Goal: Book appointment/travel/reservation

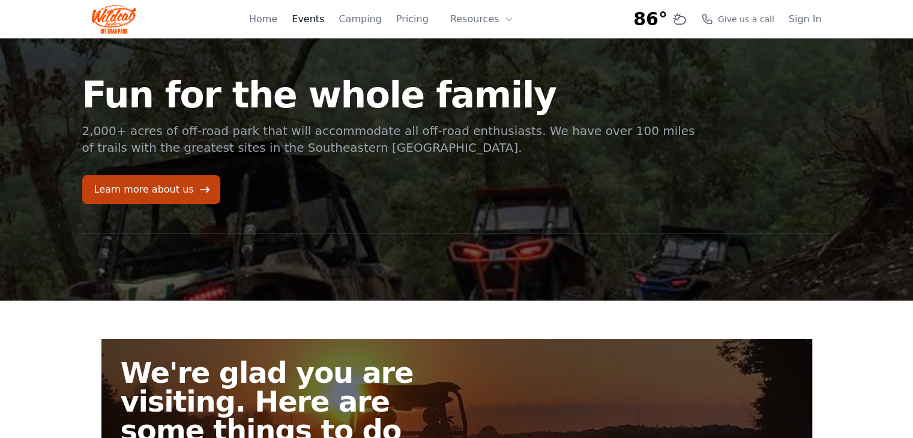
click at [321, 20] on link "Events" at bounding box center [308, 19] width 32 height 14
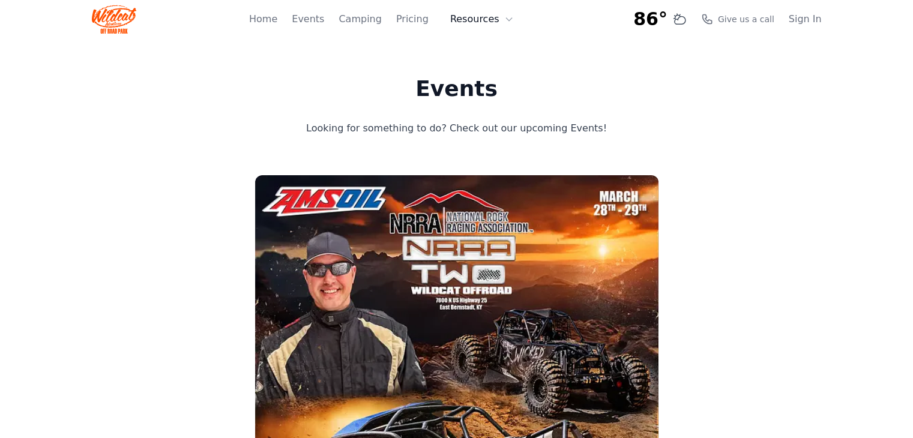
click at [508, 14] on icon at bounding box center [509, 19] width 10 height 10
click at [371, 20] on link "Camping" at bounding box center [359, 19] width 43 height 14
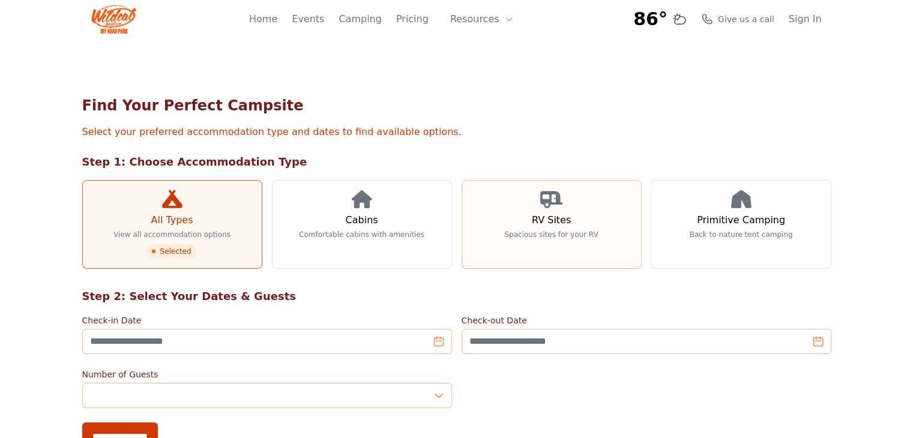
click at [564, 227] on link "RV Sites Spacious sites for your RV" at bounding box center [551, 224] width 180 height 89
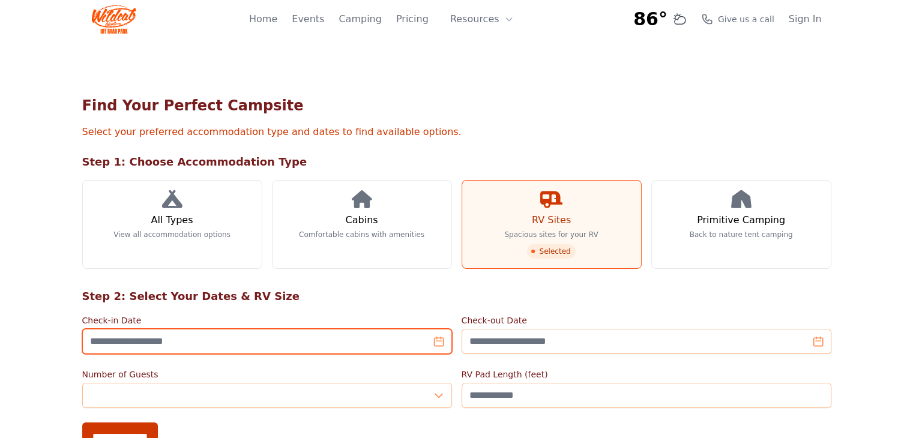
click at [437, 346] on input "Check-in Date" at bounding box center [267, 341] width 370 height 25
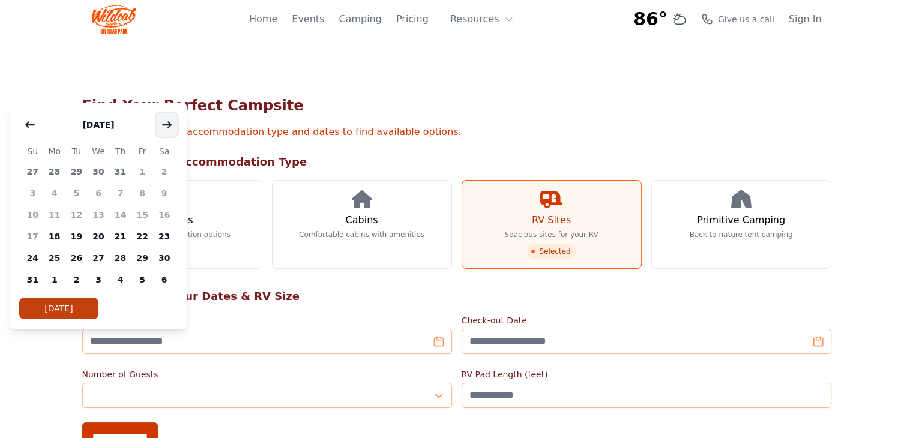
click at [165, 128] on icon "button" at bounding box center [167, 125] width 10 height 10
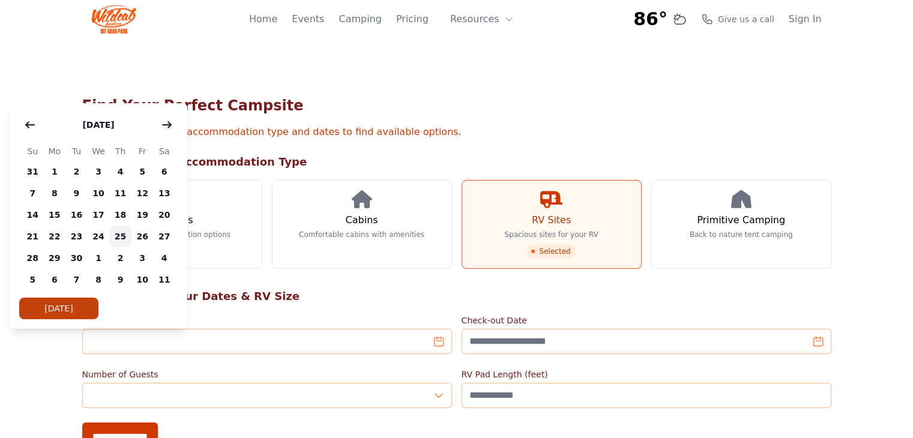
click at [122, 233] on span "25" at bounding box center [120, 237] width 22 height 22
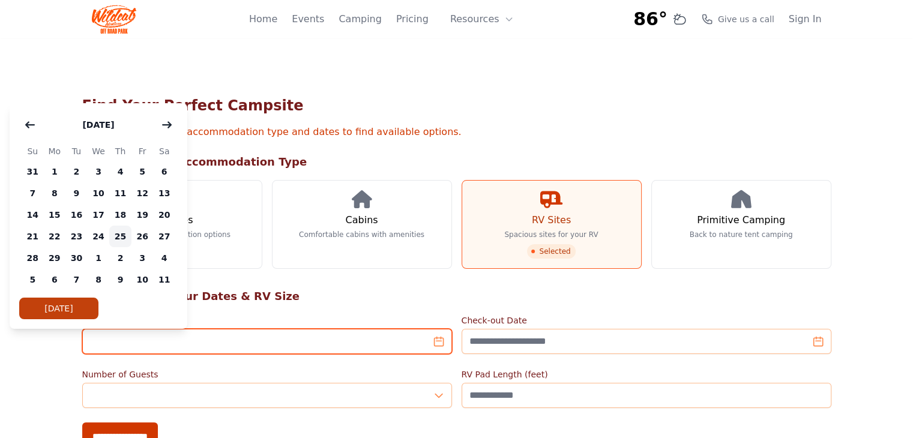
type input "**********"
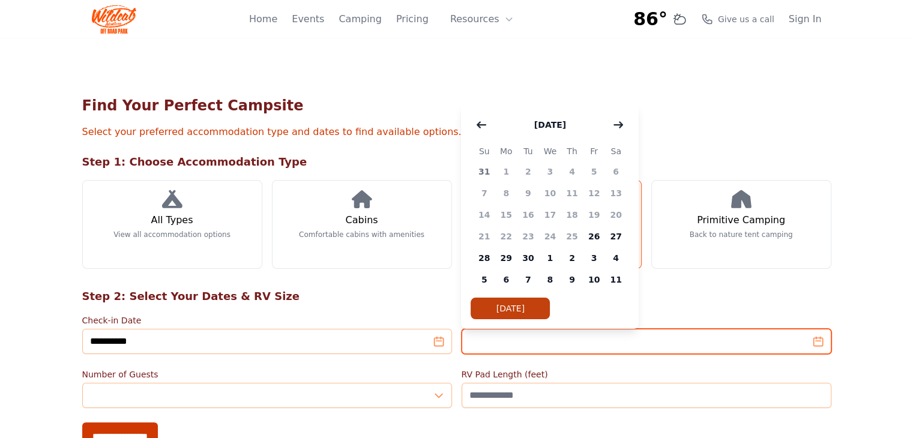
click at [831, 346] on input "Check-out Date" at bounding box center [646, 341] width 370 height 25
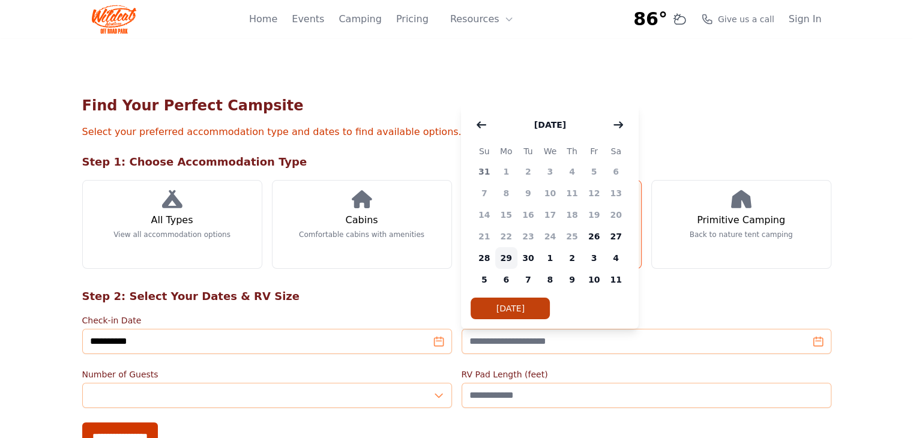
click at [506, 257] on span "29" at bounding box center [506, 258] width 22 height 22
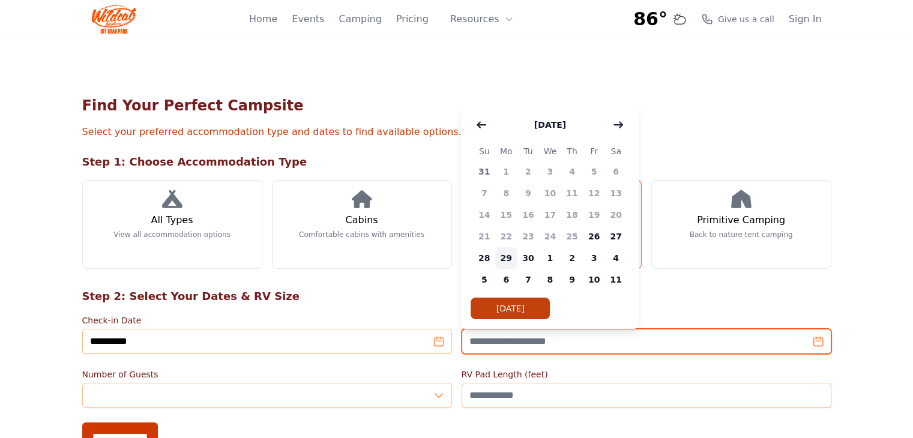
type input "**********"
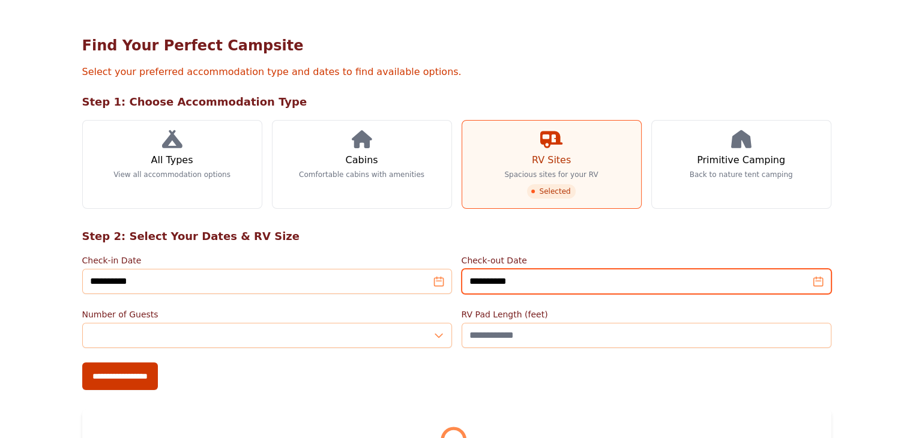
scroll to position [120, 0]
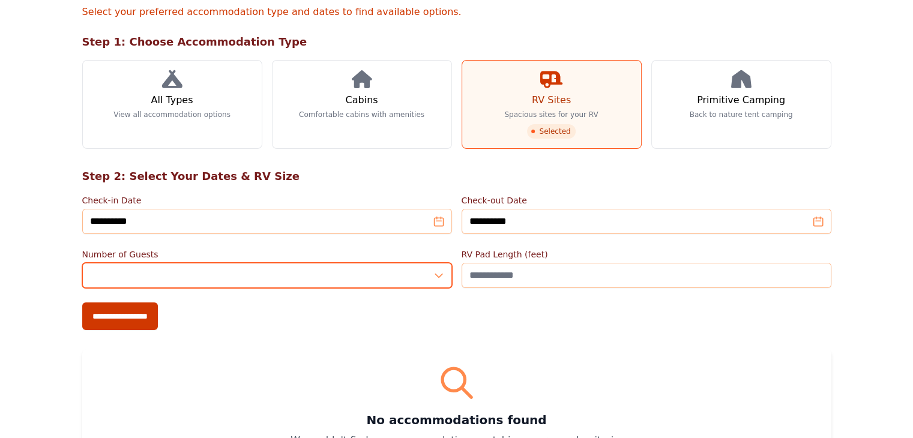
click at [442, 277] on input "*" at bounding box center [267, 275] width 370 height 25
type input "*"
click at [439, 272] on input "*" at bounding box center [267, 275] width 370 height 25
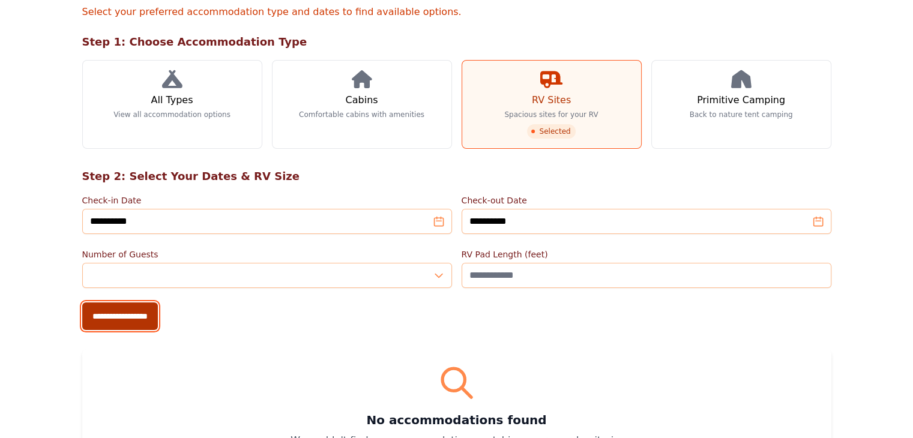
click at [82, 319] on input "**********" at bounding box center [120, 316] width 76 height 28
type input "**********"
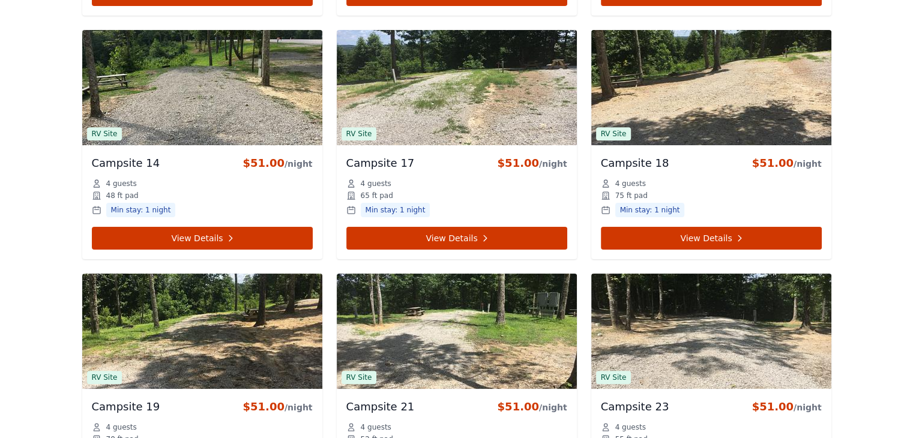
scroll to position [1020, 0]
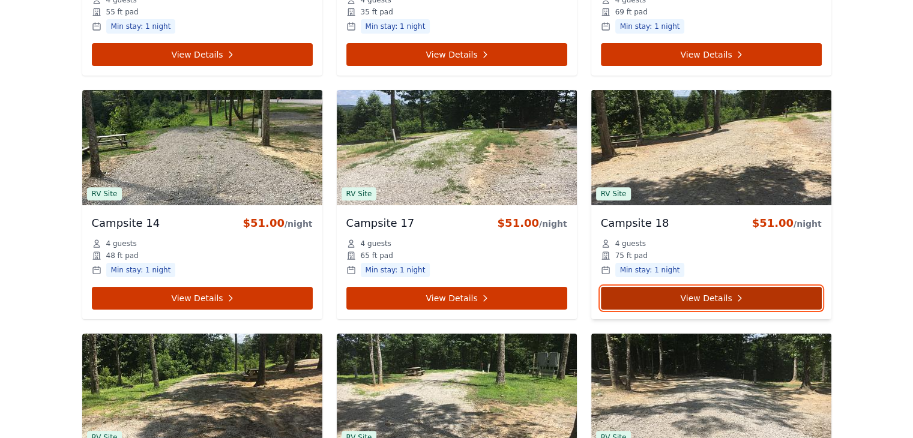
click at [758, 295] on link "View Details" at bounding box center [711, 298] width 221 height 23
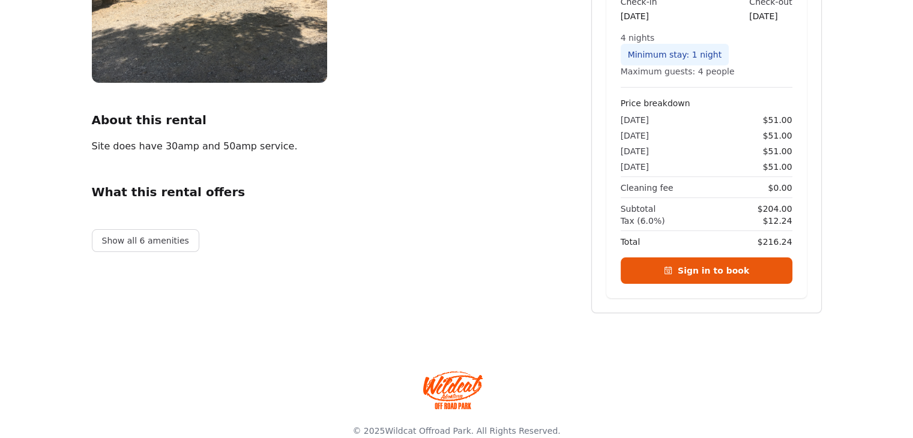
scroll to position [263, 0]
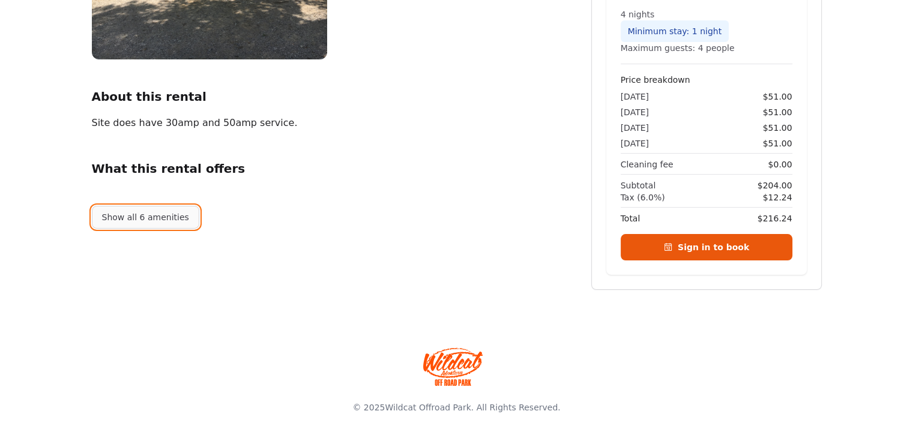
click at [127, 214] on button "Show all 6 amenities" at bounding box center [145, 217] width 107 height 23
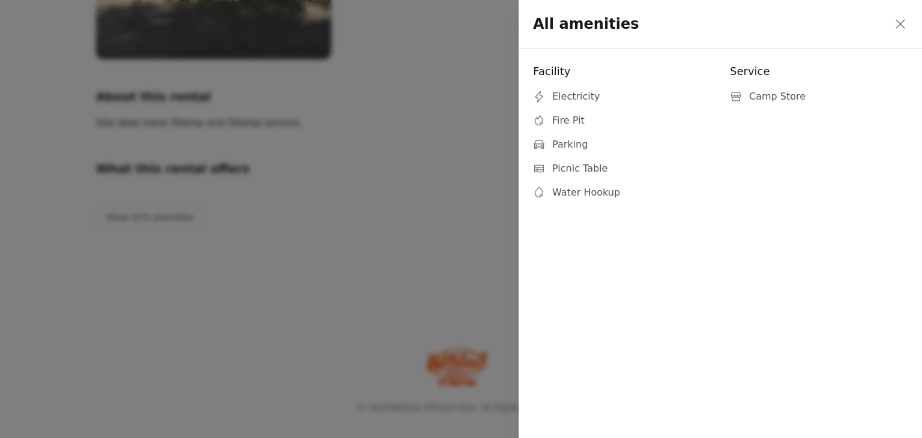
click at [899, 26] on icon at bounding box center [900, 24] width 14 height 14
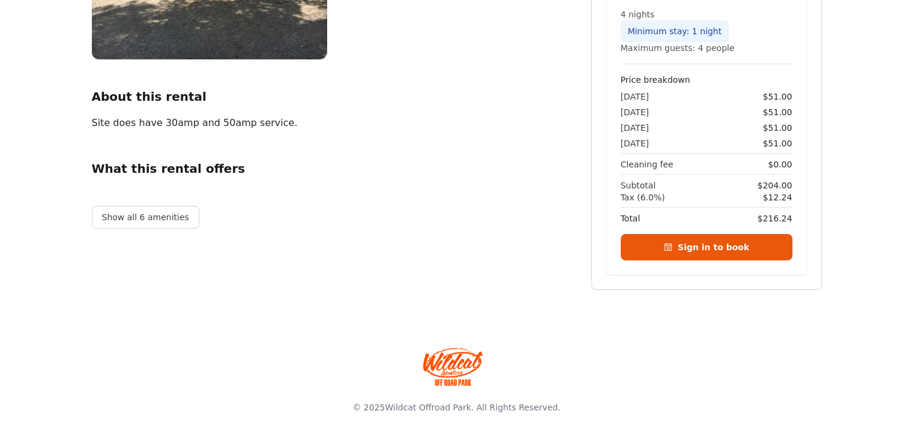
scroll to position [0, 0]
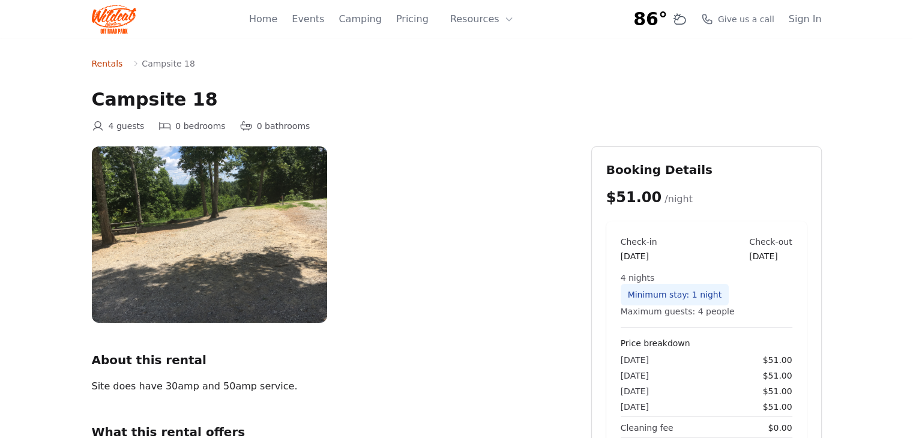
click at [104, 65] on link "Rentals" at bounding box center [107, 64] width 31 height 12
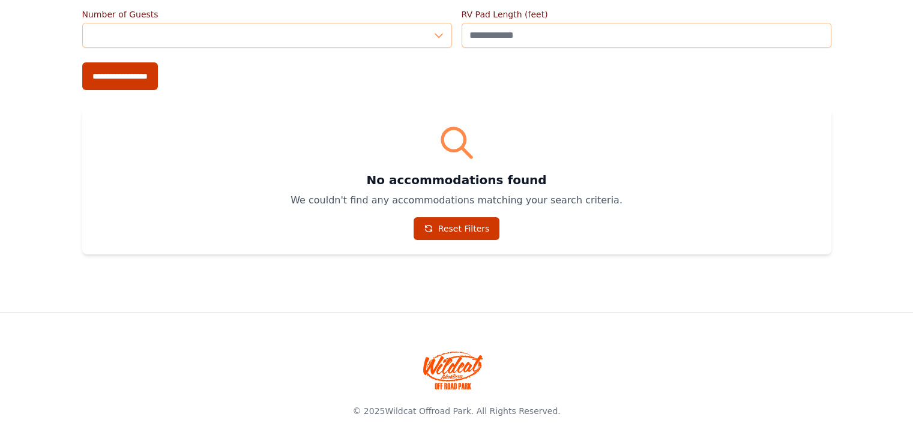
scroll to position [120, 0]
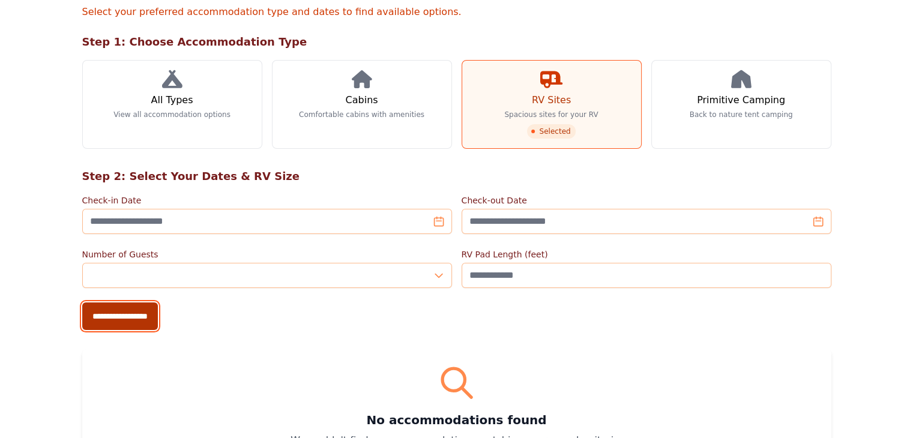
click at [82, 312] on input "**********" at bounding box center [120, 316] width 76 height 28
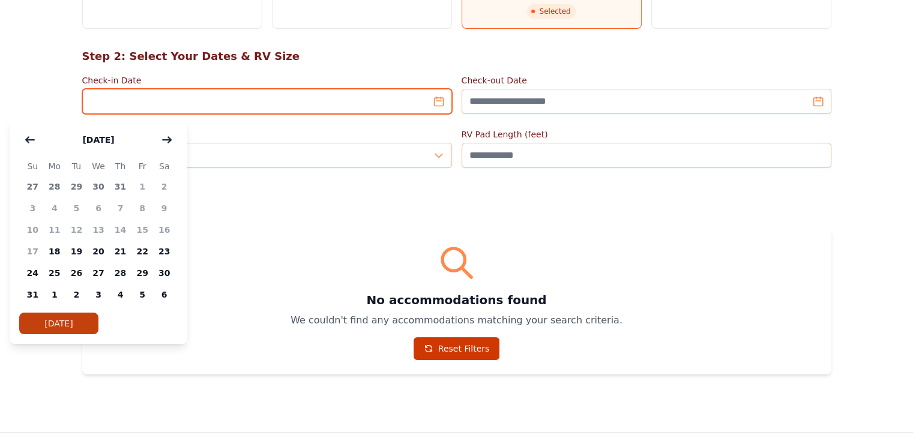
scroll to position [300, 0]
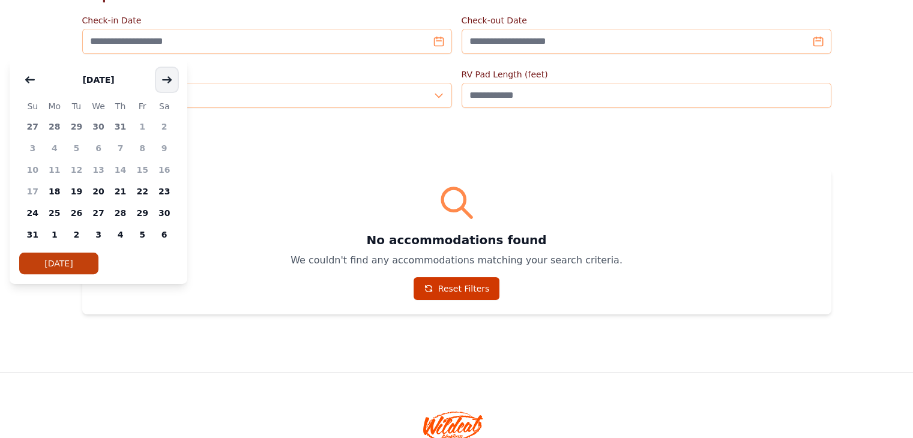
click at [169, 79] on icon "button" at bounding box center [167, 79] width 8 height 5
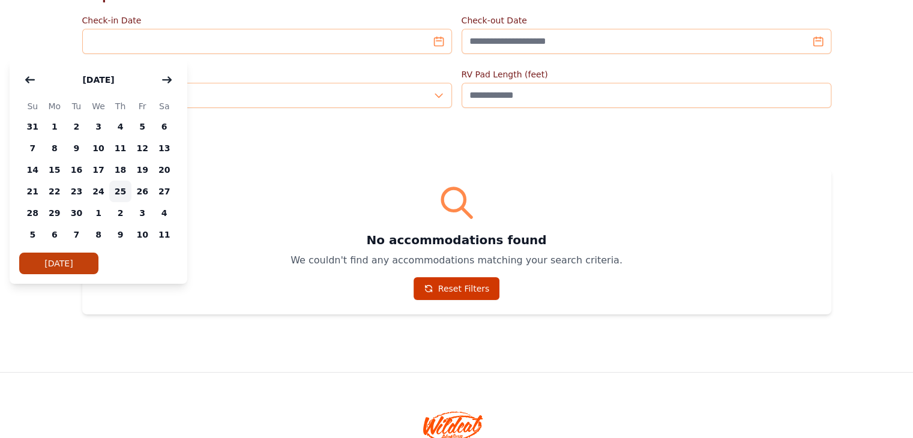
click at [120, 190] on span "25" at bounding box center [120, 192] width 22 height 22
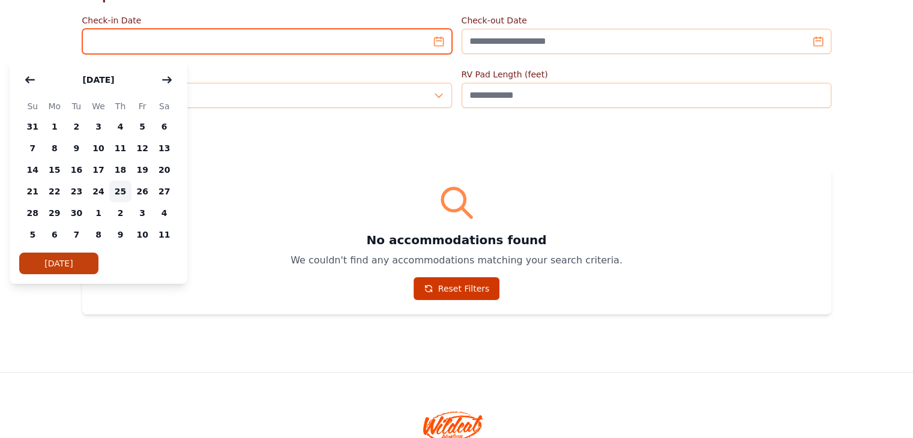
type input "**********"
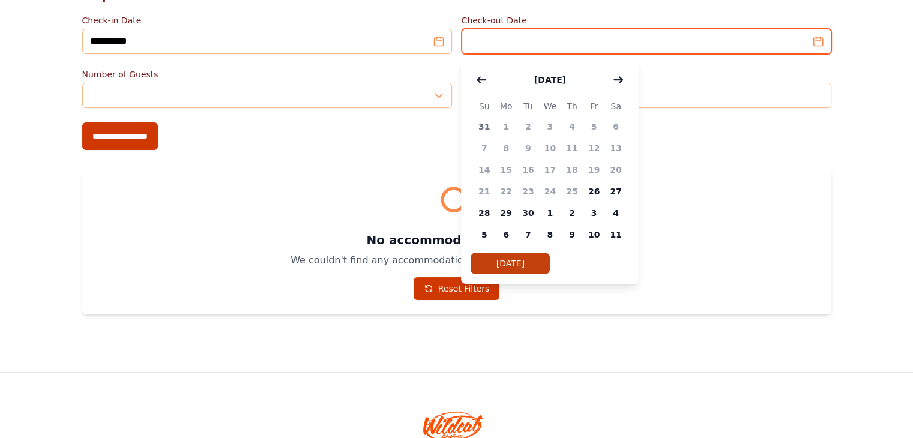
click at [502, 40] on input "Check-out Date" at bounding box center [646, 41] width 370 height 25
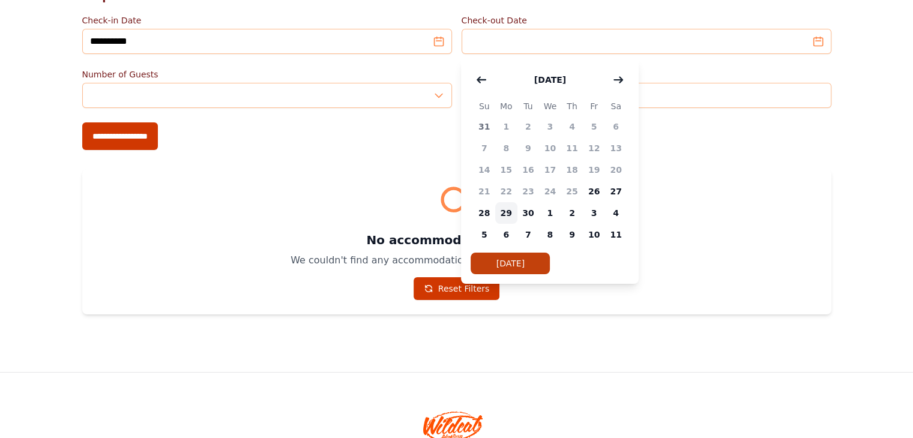
click at [506, 213] on span "29" at bounding box center [506, 213] width 22 height 22
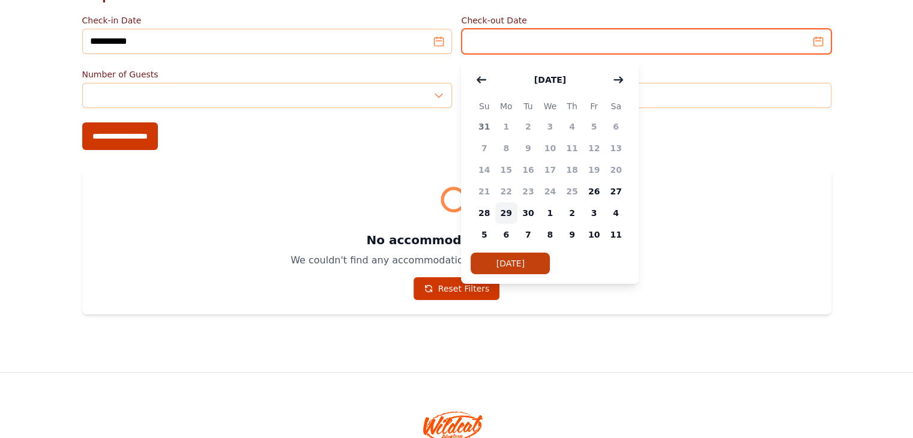
type input "**********"
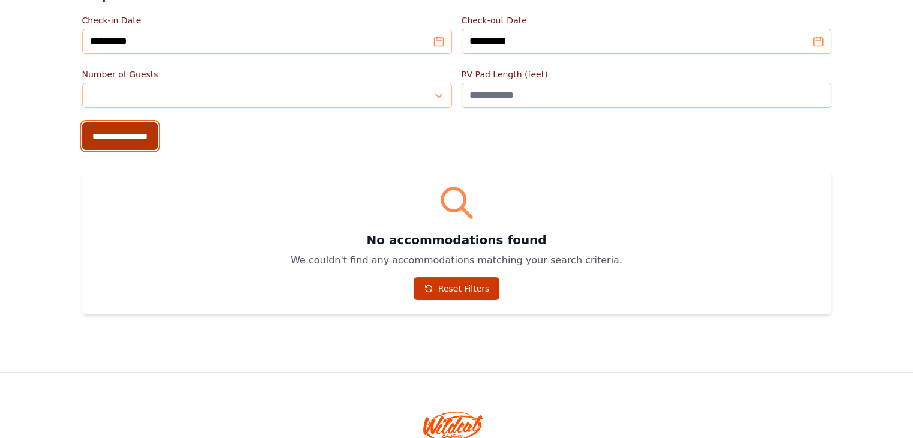
click at [82, 135] on input "**********" at bounding box center [120, 136] width 76 height 28
type input "**********"
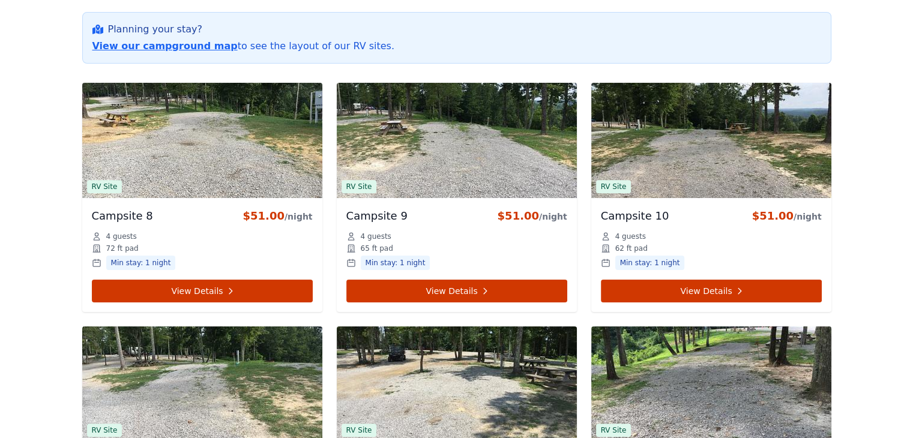
scroll to position [480, 0]
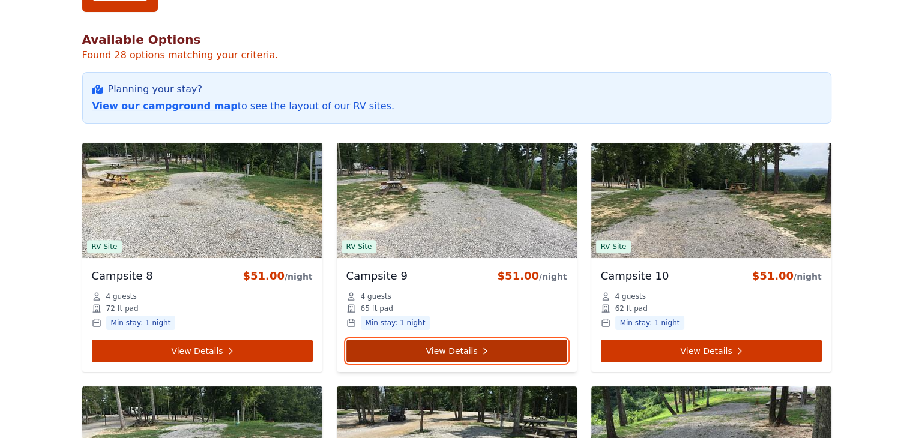
click at [454, 340] on link "View Details" at bounding box center [456, 351] width 221 height 23
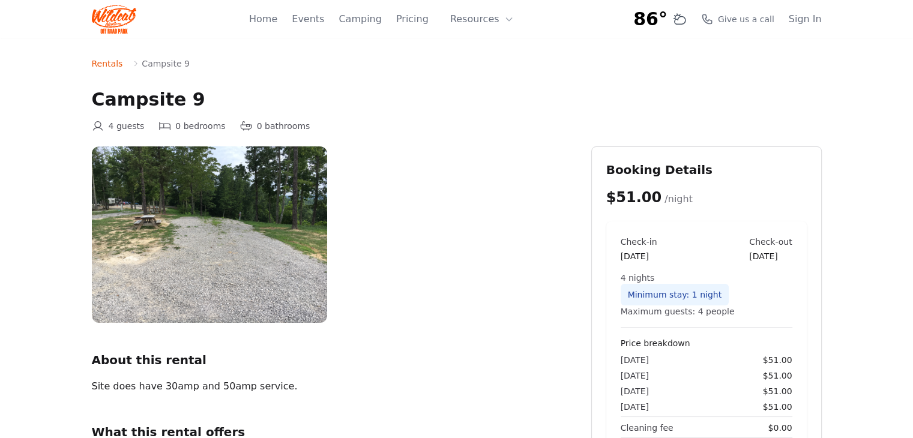
scroll to position [480, 0]
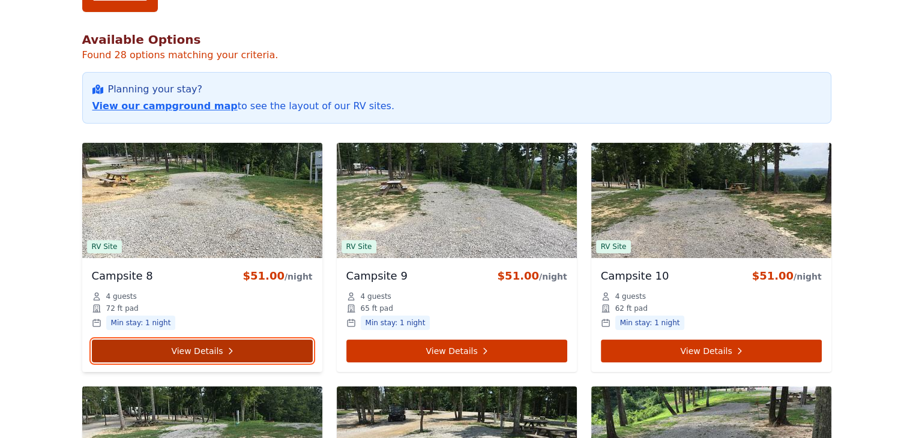
click at [139, 347] on link "View Details" at bounding box center [202, 351] width 221 height 23
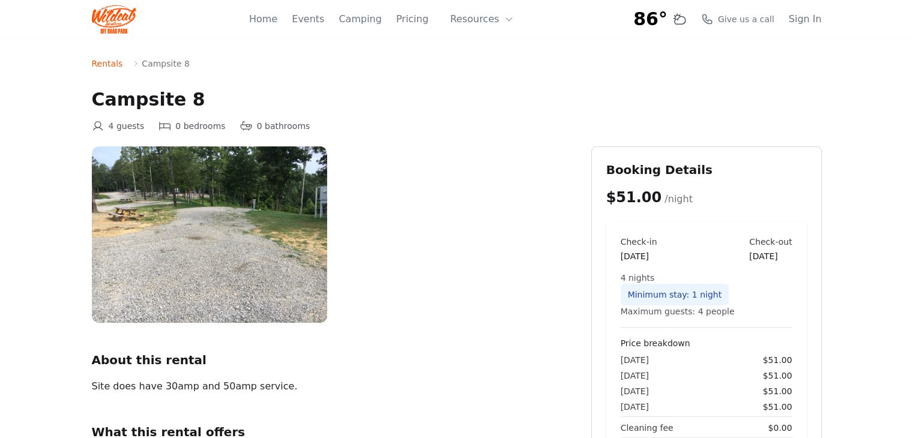
scroll to position [120, 0]
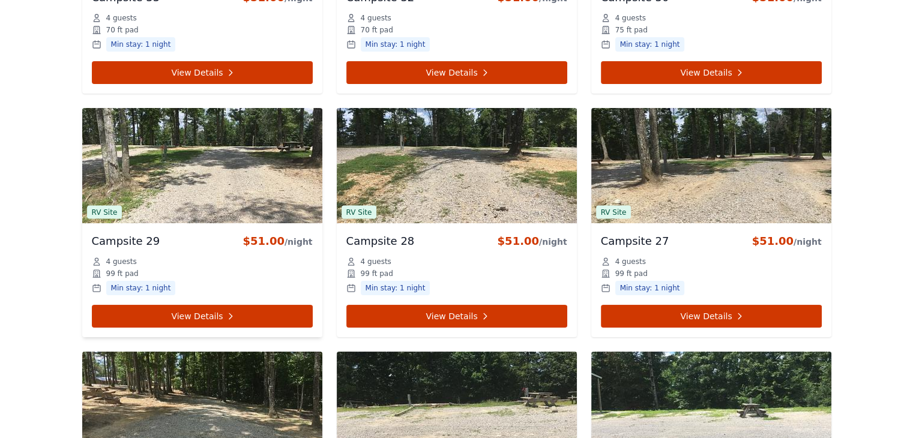
scroll to position [2280, 0]
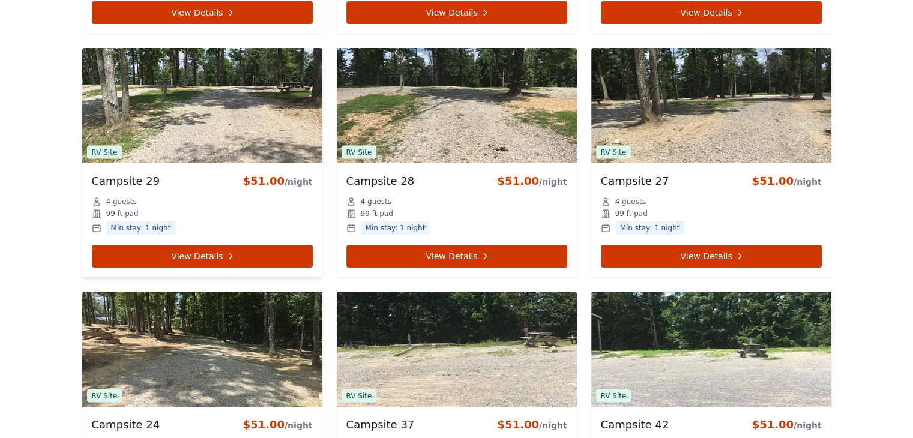
click at [149, 241] on div "Campsite 29 $51.00 /night 4 guests 99 ft pad Min stay: 1 night View Details" at bounding box center [202, 220] width 240 height 114
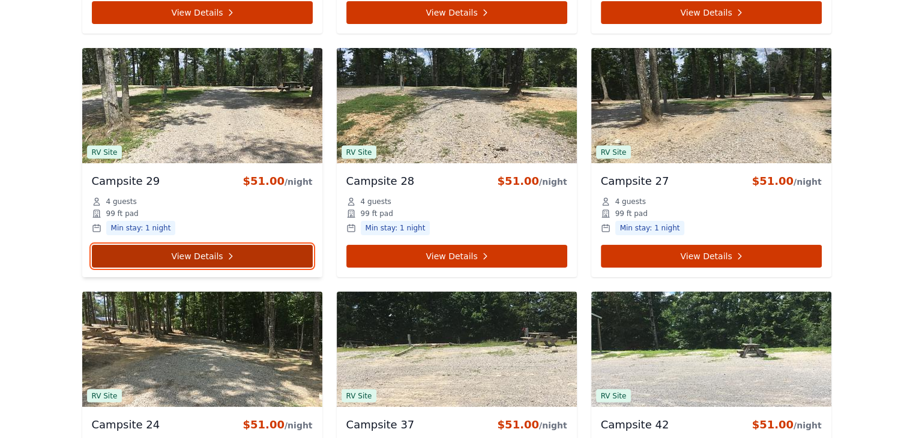
click at [151, 245] on link "View Details" at bounding box center [202, 256] width 221 height 23
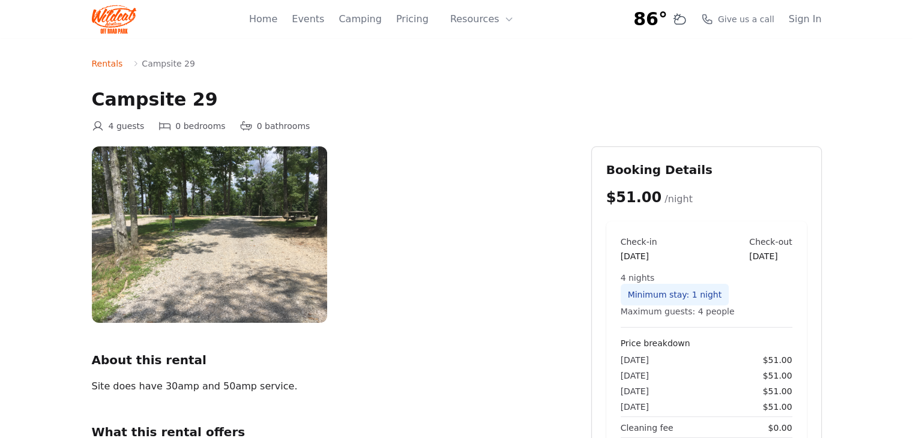
scroll to position [180, 0]
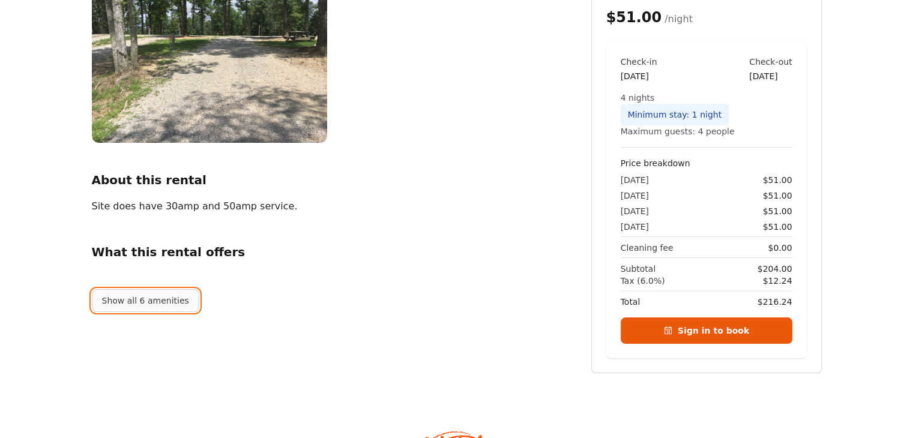
click at [139, 301] on button "Show all 6 amenities" at bounding box center [145, 300] width 107 height 23
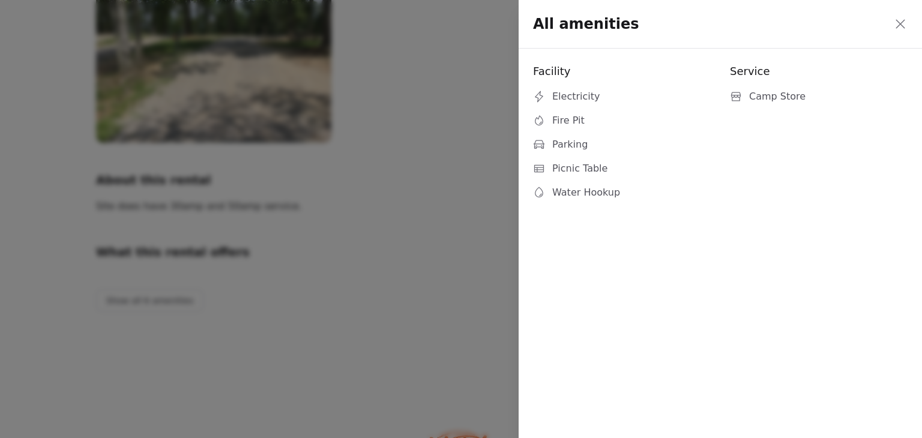
click at [902, 28] on icon at bounding box center [900, 24] width 14 height 14
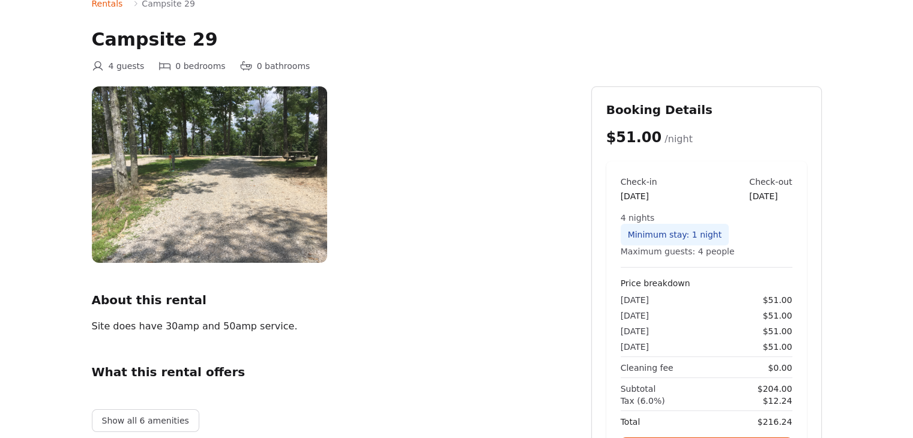
scroll to position [0, 0]
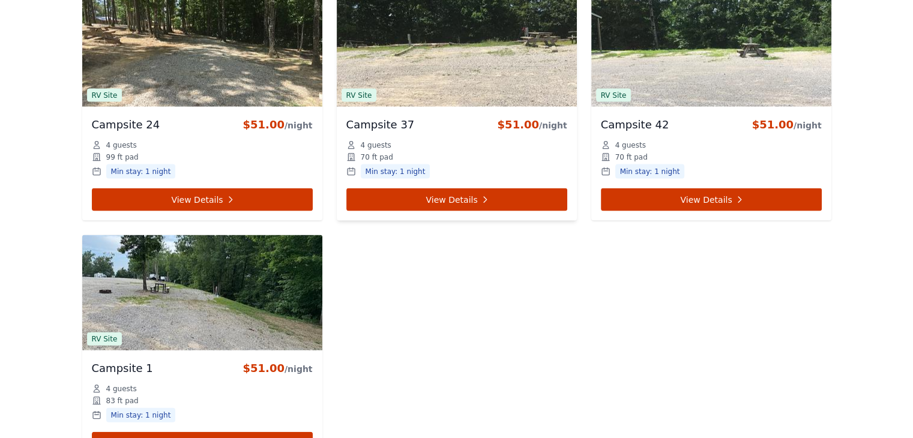
scroll to position [2640, 0]
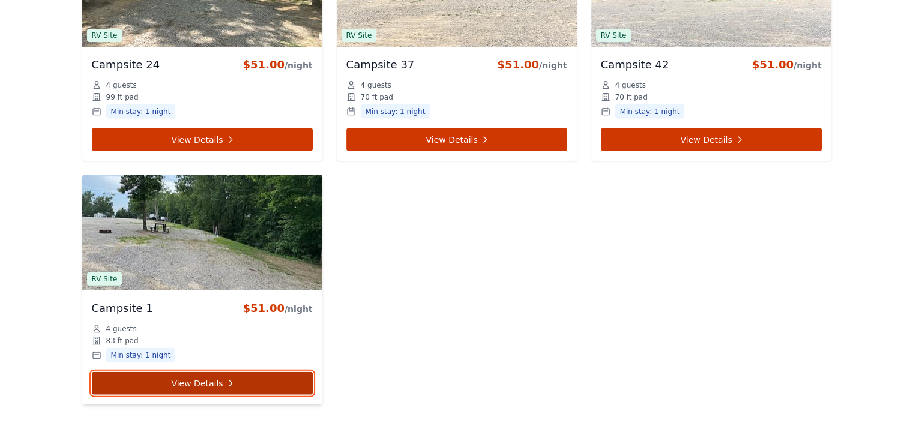
click at [146, 386] on link "View Details" at bounding box center [202, 383] width 221 height 23
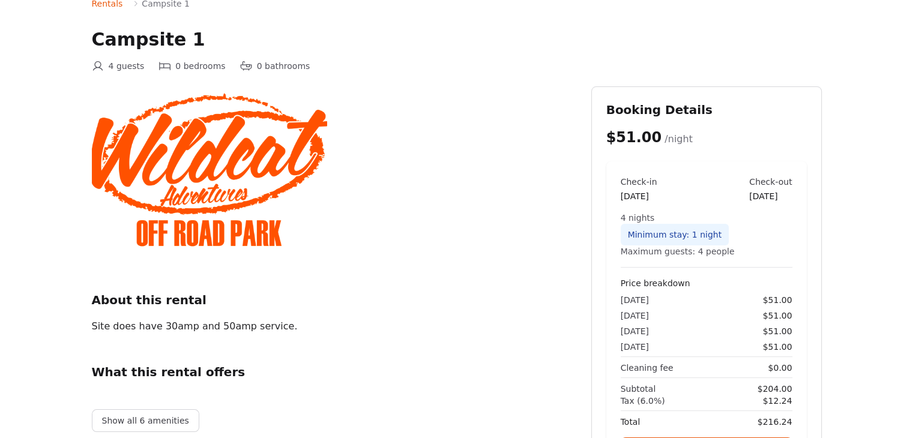
scroll to position [240, 0]
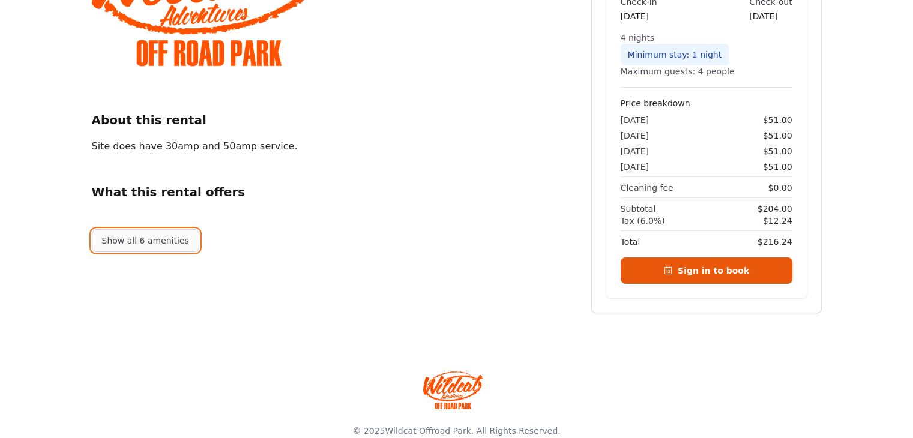
click at [148, 248] on button "Show all 6 amenities" at bounding box center [145, 240] width 107 height 23
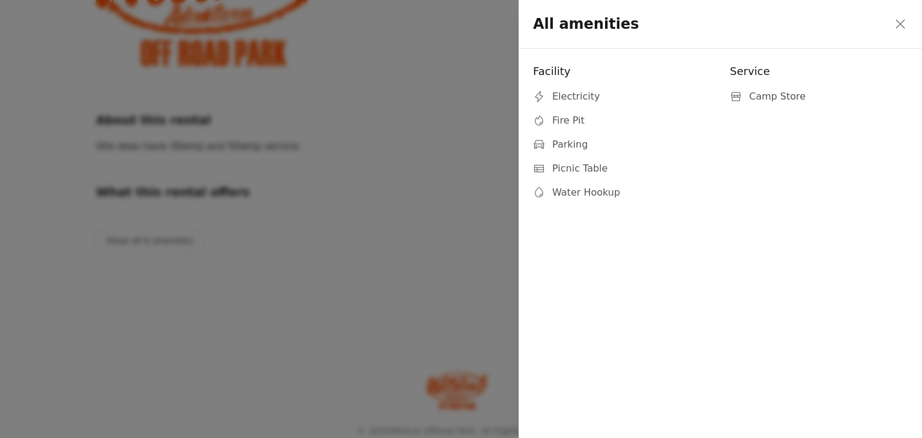
click at [903, 28] on icon at bounding box center [899, 23] width 9 height 9
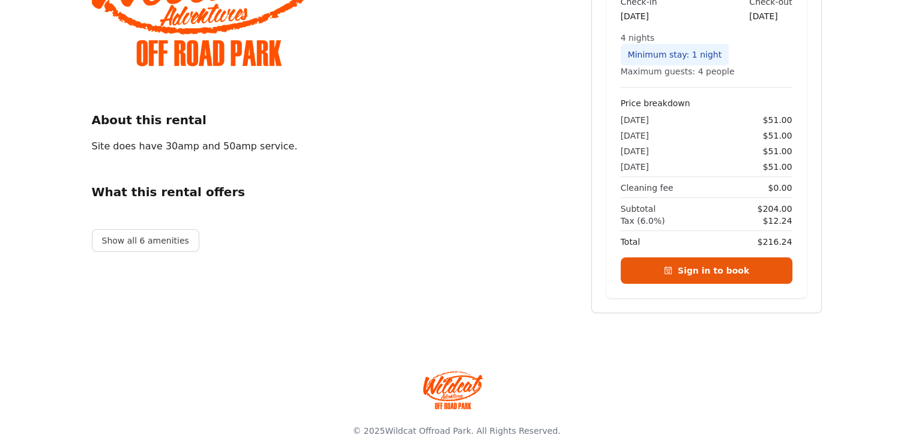
scroll to position [0, 0]
